Goal: Task Accomplishment & Management: Manage account settings

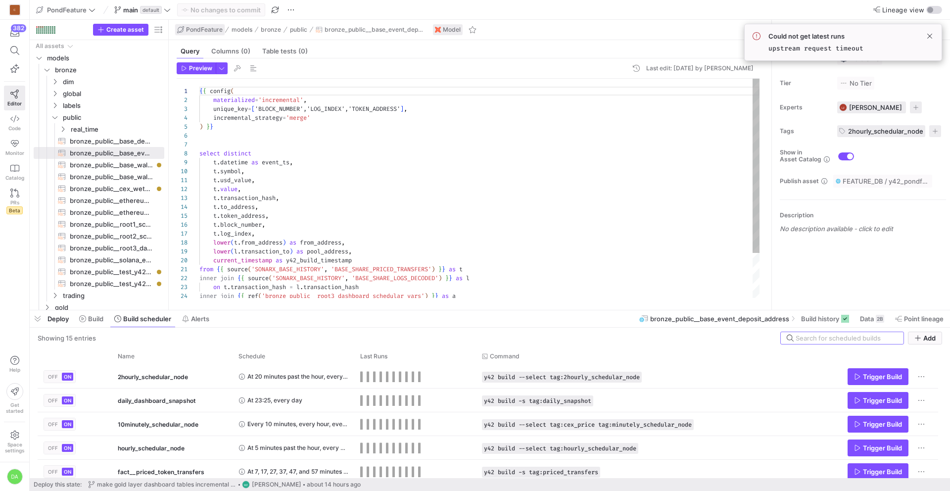
scroll to position [89, 0]
click at [168, 7] on icon at bounding box center [167, 9] width 7 height 7
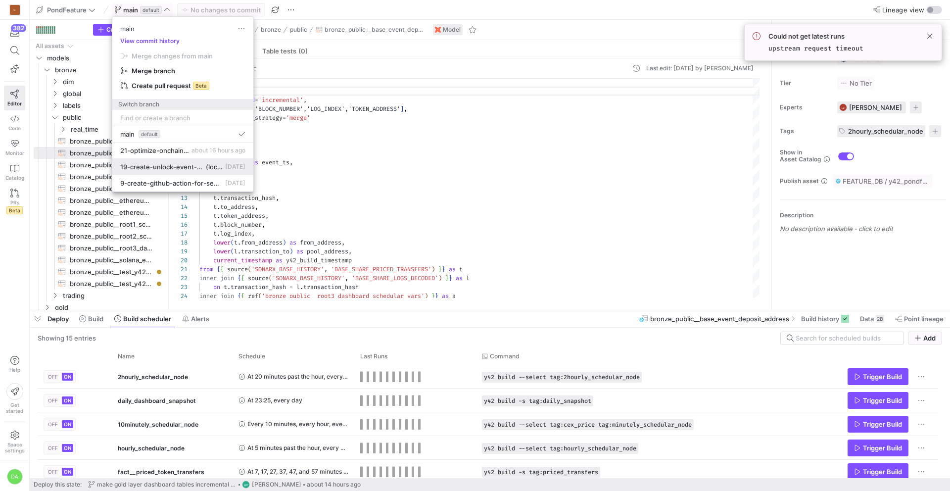
click at [168, 164] on span "19-create-unlock-event-view" at bounding box center [162, 167] width 84 height 8
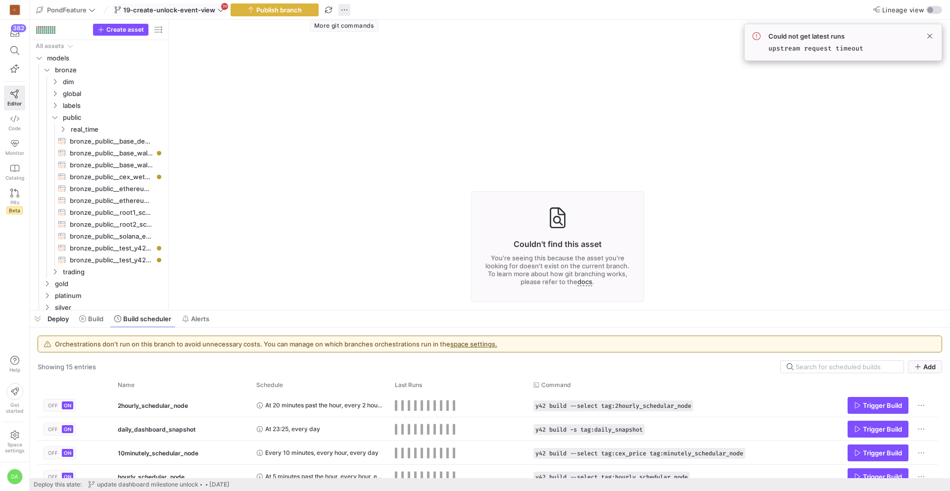
click at [344, 7] on span "button" at bounding box center [344, 10] width 12 height 12
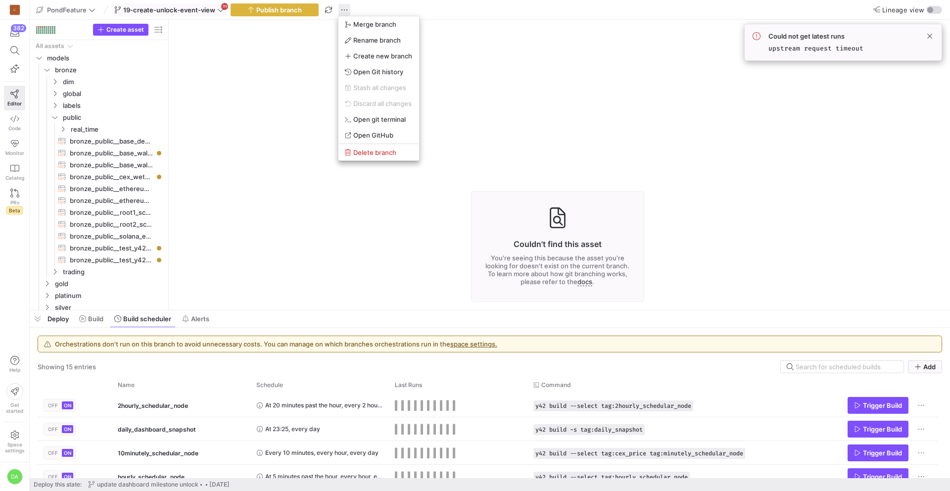
click at [344, 7] on div at bounding box center [475, 245] width 950 height 491
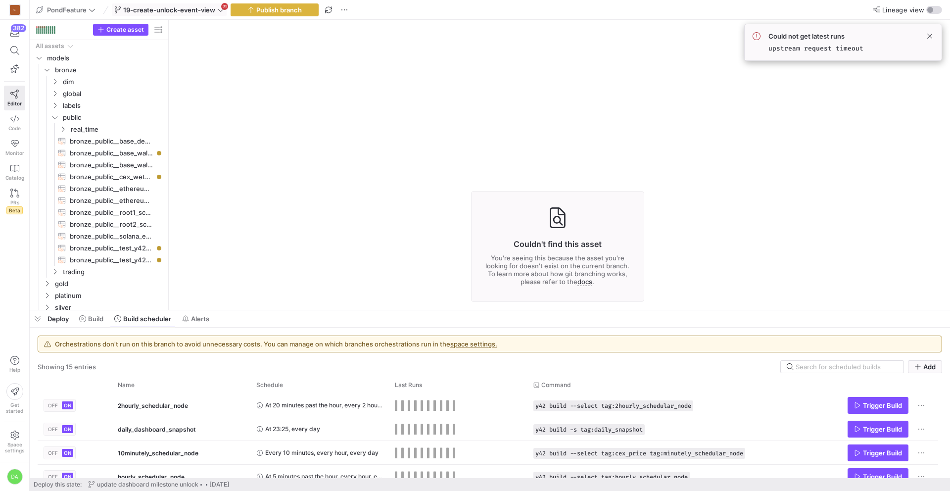
click at [219, 12] on icon at bounding box center [220, 9] width 7 height 7
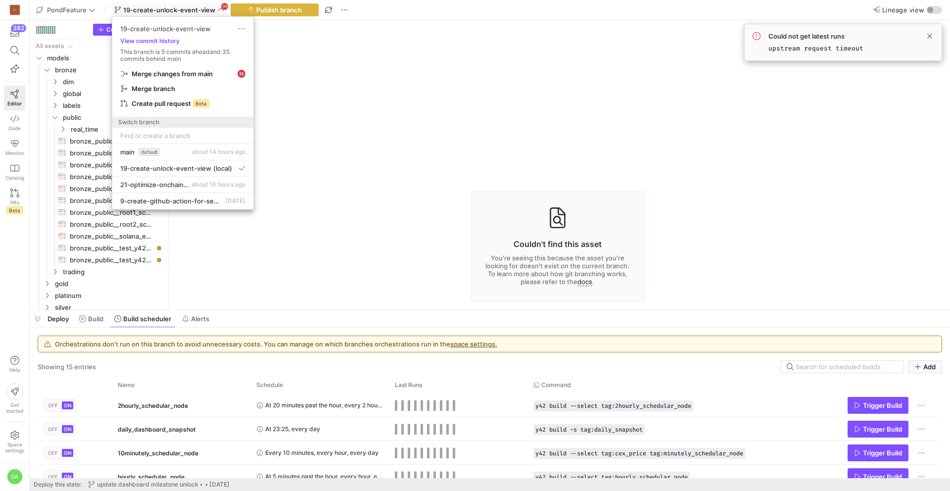
click at [219, 12] on div at bounding box center [475, 245] width 950 height 491
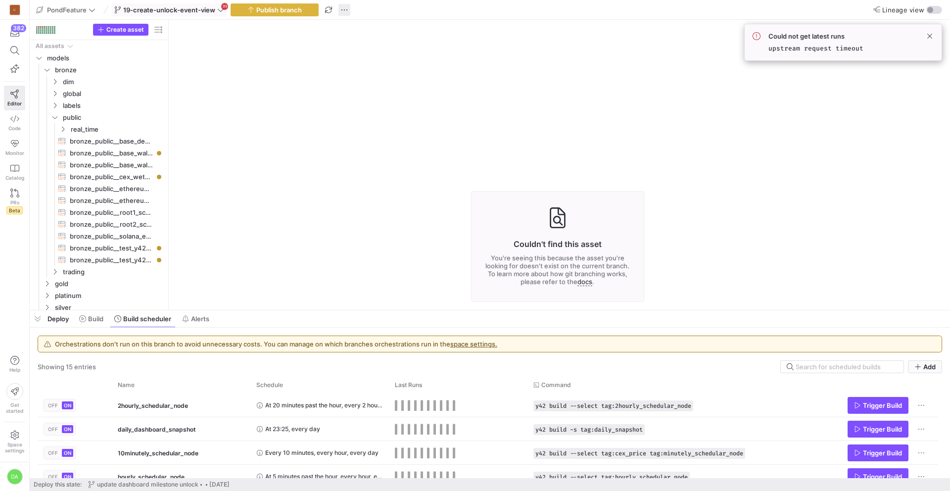
click at [343, 9] on span "button" at bounding box center [344, 10] width 12 height 12
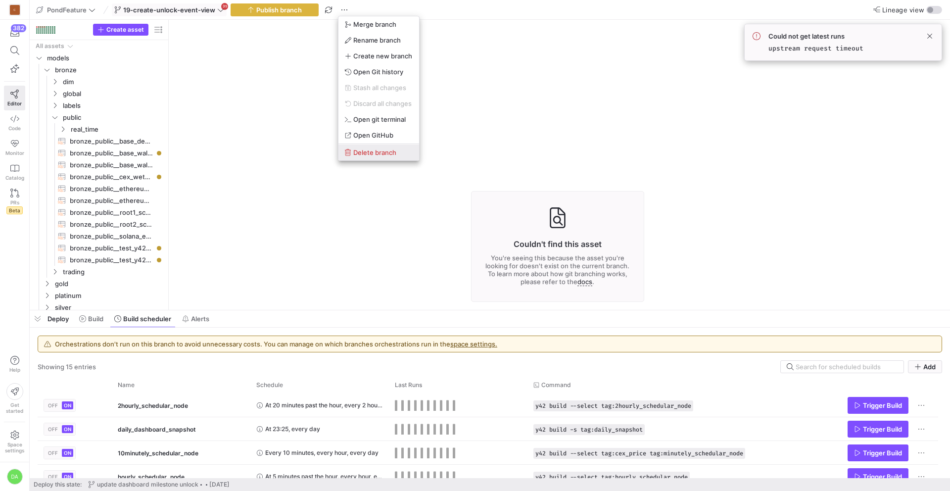
click at [384, 146] on button "Delete branch" at bounding box center [378, 152] width 81 height 16
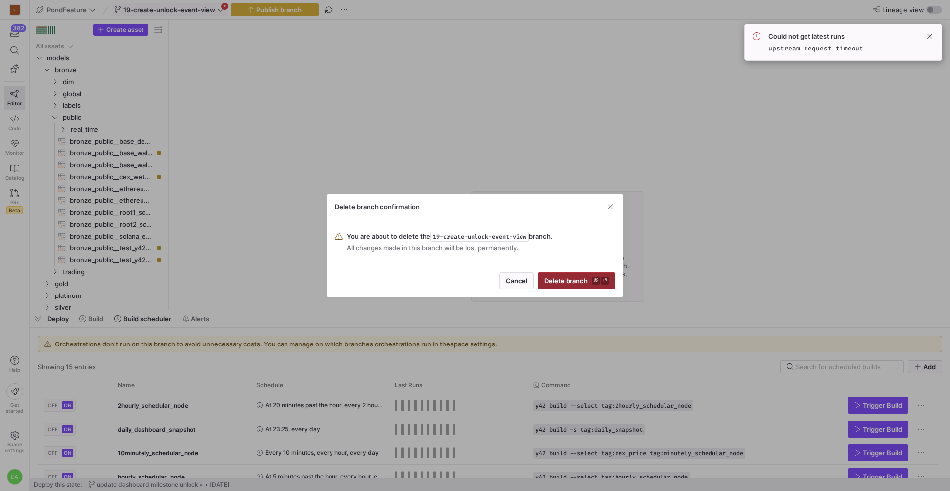
click at [577, 282] on span "Delete branch ⌘ ⏎" at bounding box center [576, 281] width 64 height 8
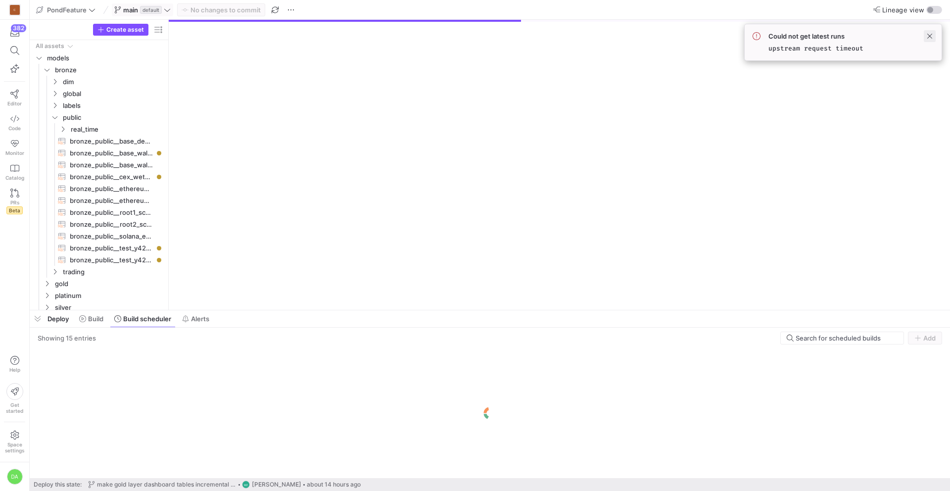
click at [930, 34] on span at bounding box center [930, 36] width 12 height 12
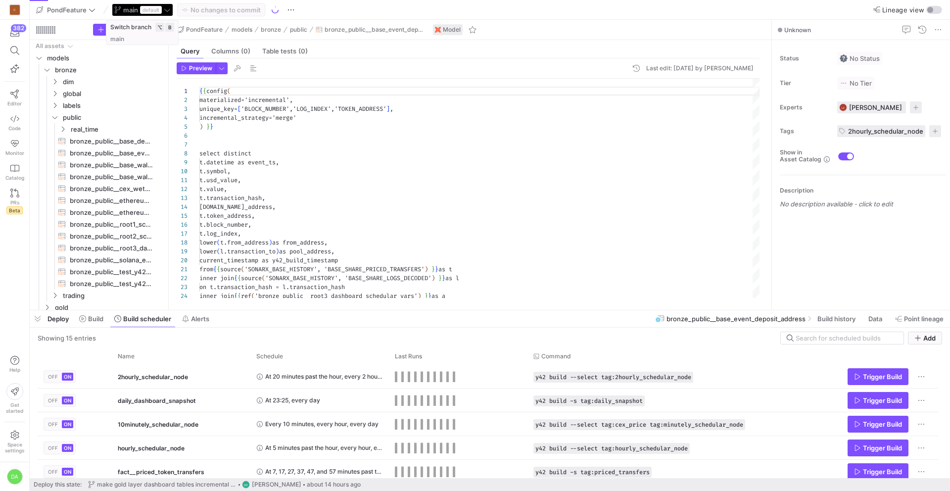
scroll to position [89, 0]
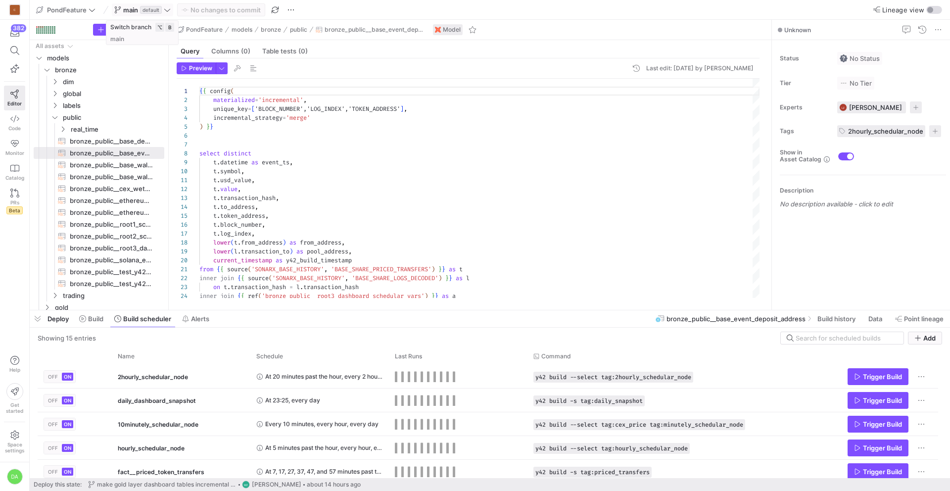
click at [168, 9] on icon at bounding box center [167, 9] width 7 height 7
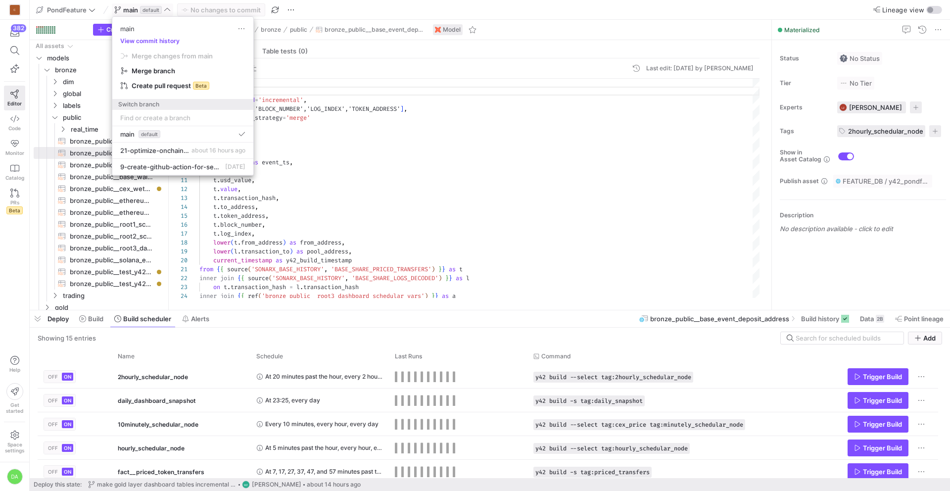
click at [168, 8] on div at bounding box center [475, 245] width 950 height 491
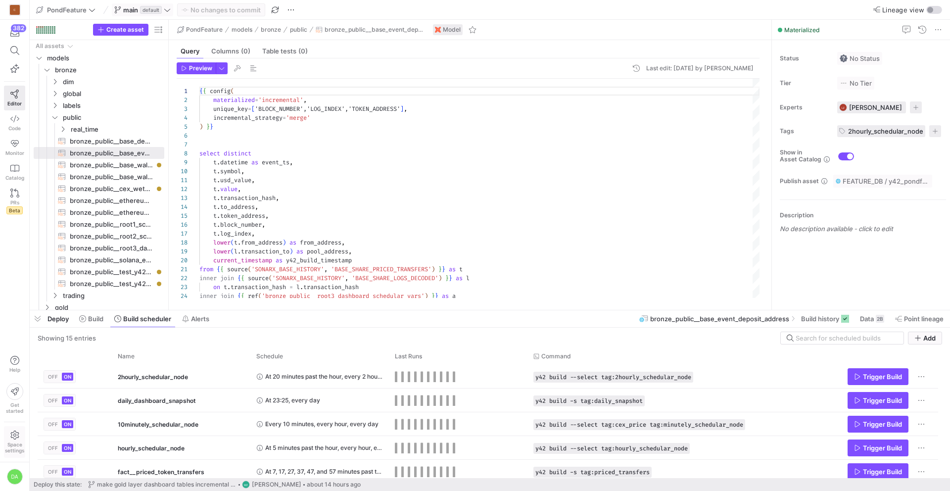
click at [13, 446] on span "Space settings" at bounding box center [14, 447] width 19 height 12
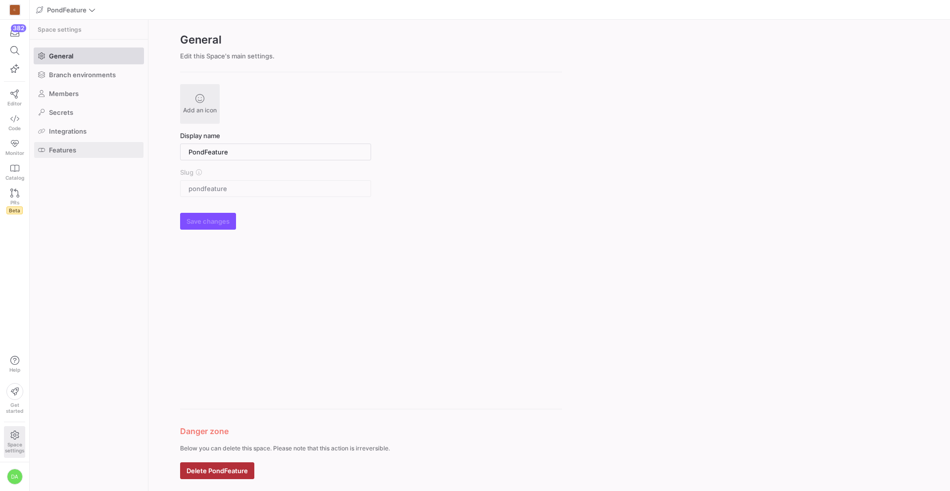
click at [76, 149] on span "Features" at bounding box center [62, 150] width 27 height 8
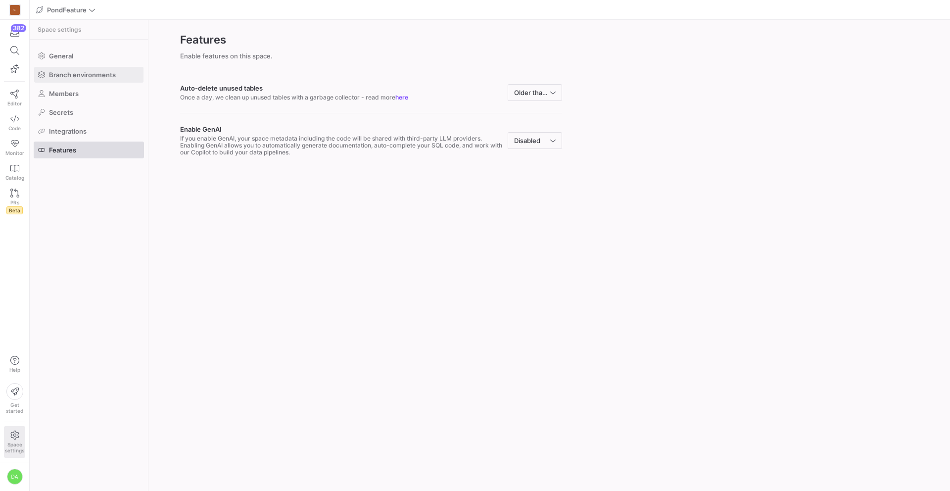
click at [77, 80] on span at bounding box center [88, 75] width 109 height 16
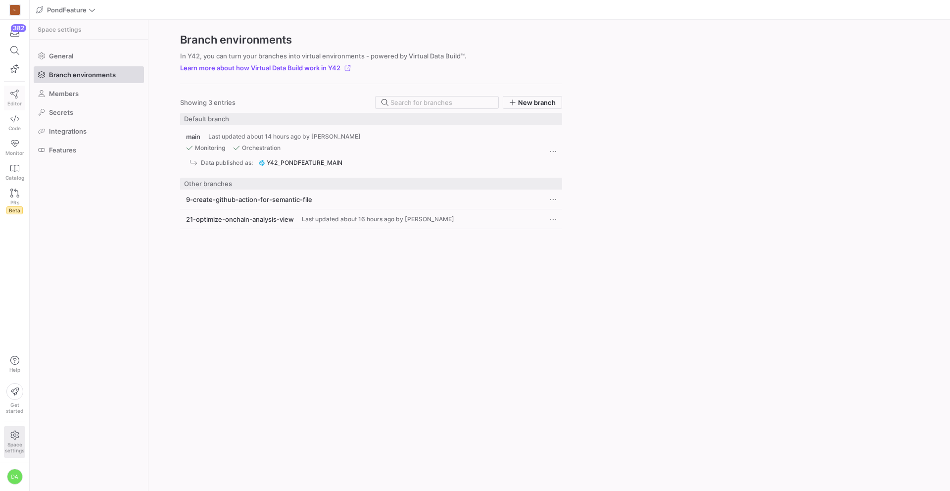
click at [14, 92] on icon at bounding box center [14, 94] width 9 height 9
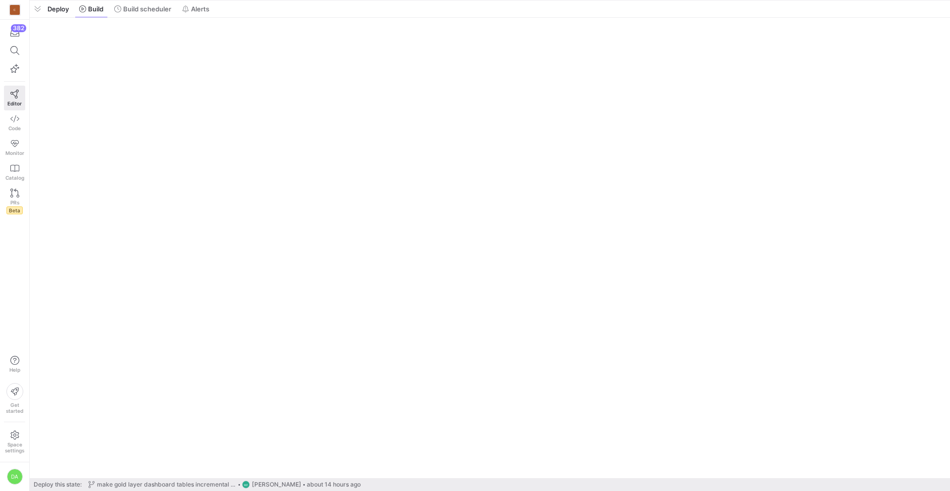
drag, startPoint x: 248, startPoint y: 474, endPoint x: 285, endPoint y: -44, distance: 518.9
click at [285, 0] on html "C 382 Editor Code Monitor Catalog PRs Beta Help Get started Space settings DA P…" at bounding box center [475, 245] width 950 height 491
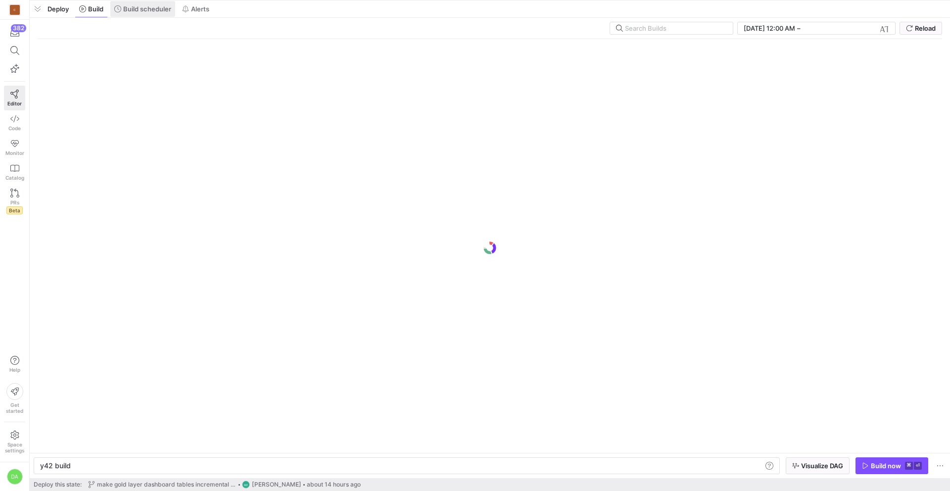
scroll to position [0, 30]
click at [154, 12] on span "Build scheduler" at bounding box center [147, 9] width 48 height 8
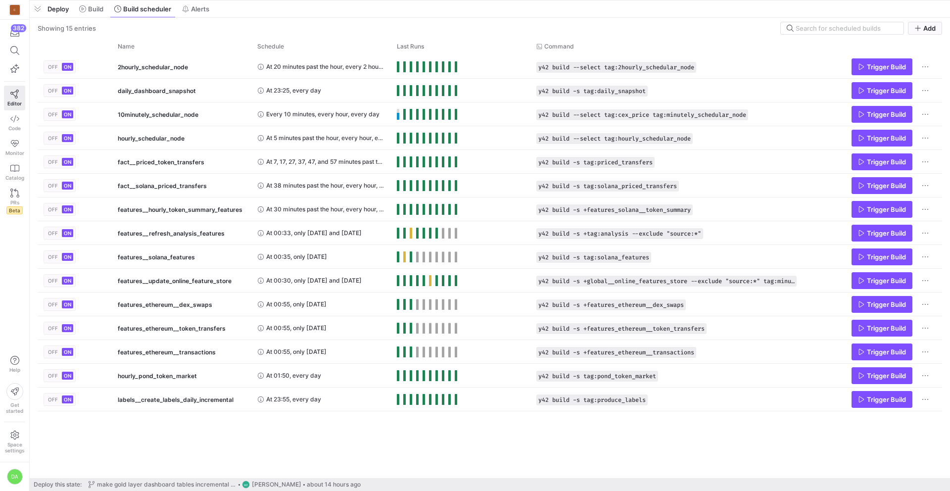
click at [350, 32] on div "Showing 15 entries Add" at bounding box center [490, 28] width 904 height 13
